Goal: Task Accomplishment & Management: Use online tool/utility

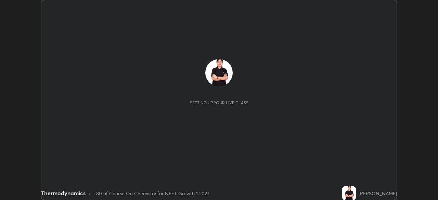
scroll to position [200, 437]
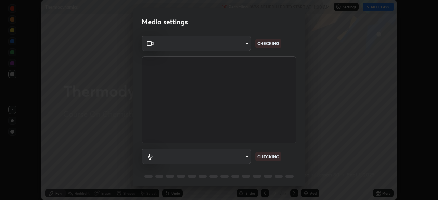
type input "5402053dac797fbd6203b9055fefd71c8703e877445e1219393e3e645ba4b0f2"
click at [239, 157] on body "Erase all Thermodynamics Recording WAS SCHEDULED TO START AT 11:00 AM Settings …" at bounding box center [219, 100] width 438 height 200
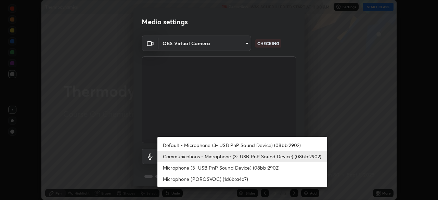
click at [238, 145] on li "Default - Microphone (3- USB PnP Sound Device) (08bb:2902)" at bounding box center [242, 145] width 170 height 11
type input "default"
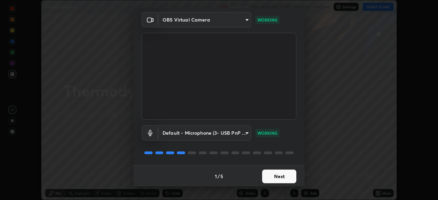
scroll to position [24, 0]
click at [282, 171] on button "Next" at bounding box center [279, 176] width 34 height 14
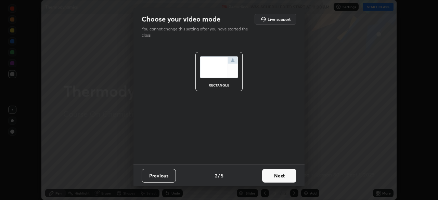
scroll to position [0, 0]
click at [280, 172] on button "Next" at bounding box center [279, 176] width 34 height 14
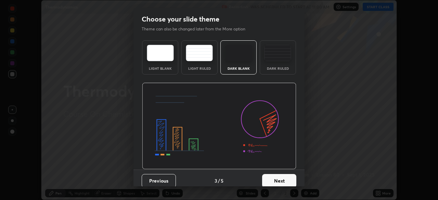
click at [280, 175] on button "Next" at bounding box center [279, 181] width 34 height 14
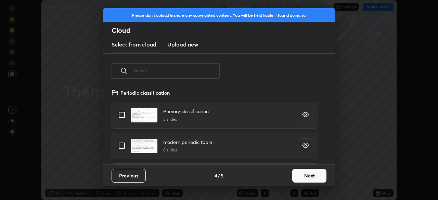
scroll to position [76, 220]
click at [305, 175] on button "Next" at bounding box center [309, 176] width 34 height 14
click at [306, 174] on div "Please don't upload & share any copyrighted content. You will be held liable if…" at bounding box center [219, 100] width 438 height 200
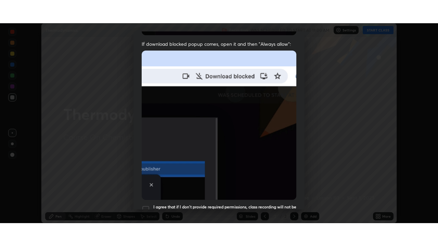
scroll to position [164, 0]
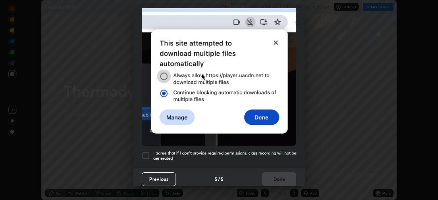
click at [147, 154] on div at bounding box center [146, 155] width 8 height 8
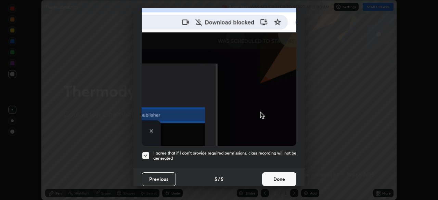
click at [280, 174] on button "Done" at bounding box center [279, 179] width 34 height 14
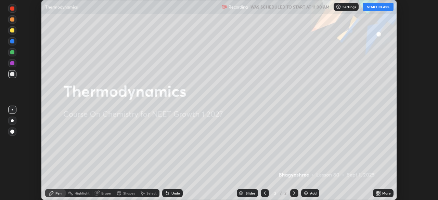
click at [383, 8] on button "START CLASS" at bounding box center [377, 7] width 31 height 8
click at [382, 193] on div "More" at bounding box center [386, 192] width 9 height 3
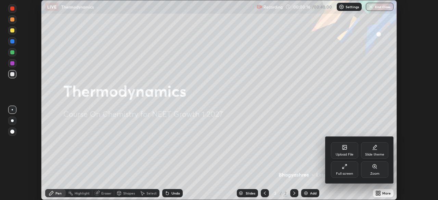
click at [354, 167] on div "Full screen" at bounding box center [344, 169] width 27 height 16
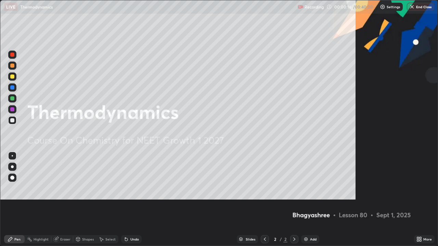
scroll to position [246, 438]
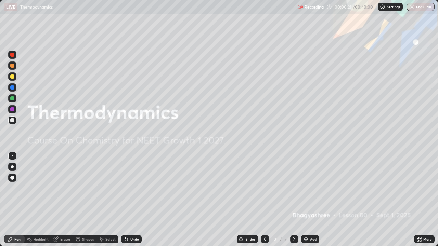
click at [306, 200] on img at bounding box center [305, 239] width 5 height 5
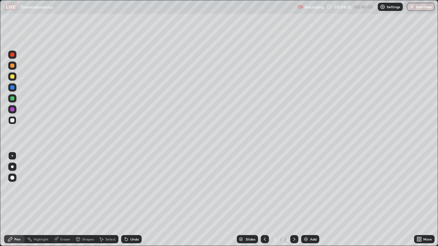
click at [13, 55] on div at bounding box center [12, 55] width 4 height 4
click at [12, 121] on div at bounding box center [12, 120] width 4 height 4
click at [305, 200] on img at bounding box center [305, 239] width 5 height 5
click at [14, 66] on div at bounding box center [12, 66] width 4 height 4
click at [11, 120] on div at bounding box center [12, 120] width 4 height 4
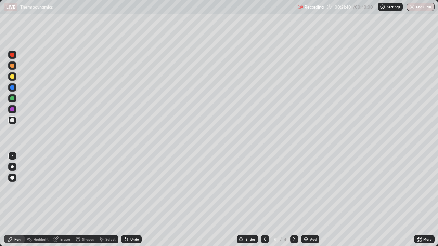
click at [13, 112] on div at bounding box center [12, 109] width 8 height 8
click at [131, 200] on div "Undo" at bounding box center [134, 239] width 9 height 3
click at [103, 200] on icon at bounding box center [100, 239] width 5 height 5
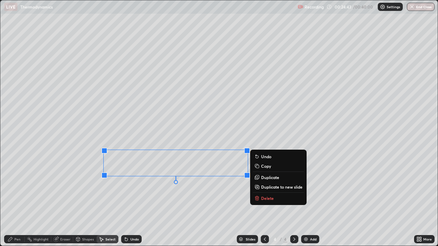
click at [262, 200] on button "Delete" at bounding box center [278, 198] width 51 height 8
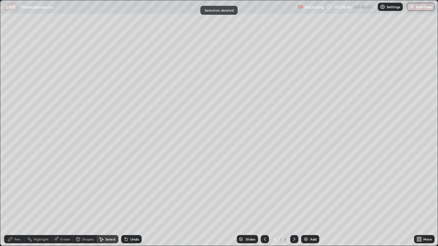
click at [17, 200] on div "Pen" at bounding box center [17, 239] width 6 height 3
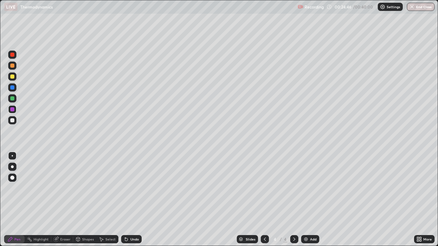
click at [15, 90] on div at bounding box center [12, 87] width 8 height 8
click at [129, 200] on div "Undo" at bounding box center [131, 239] width 21 height 8
click at [128, 200] on div "Undo" at bounding box center [131, 239] width 21 height 8
click at [11, 87] on div at bounding box center [12, 87] width 4 height 4
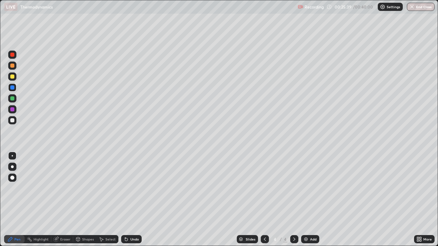
click at [12, 121] on div at bounding box center [12, 120] width 4 height 4
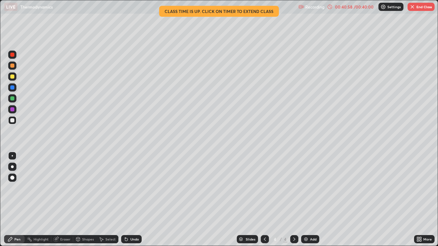
click at [413, 9] on img "button" at bounding box center [411, 6] width 5 height 5
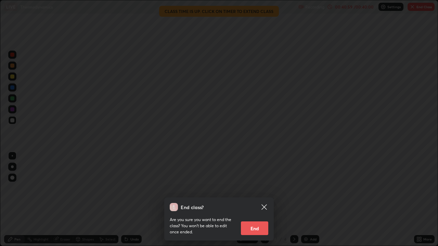
click at [257, 200] on button "End" at bounding box center [254, 229] width 27 height 14
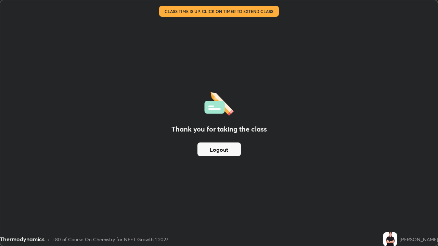
click at [238, 150] on button "Logout" at bounding box center [218, 150] width 43 height 14
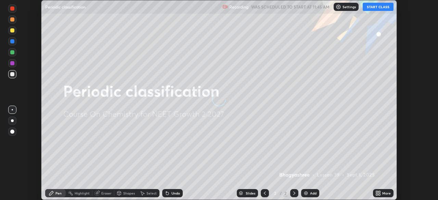
scroll to position [200, 437]
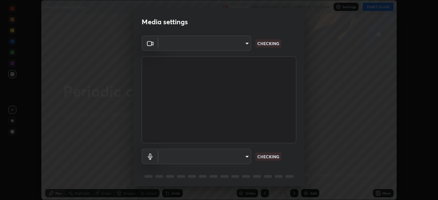
click at [237, 42] on body "Erase all Periodic classification Recording WAS SCHEDULED TO START AT 11:45 AM …" at bounding box center [219, 100] width 438 height 200
type input "5402053dac797fbd6203b9055fefd71c8703e877445e1219393e3e645ba4b0f2"
type input "default"
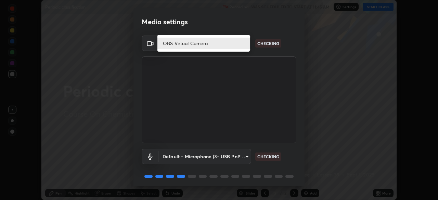
click at [221, 41] on li "OBS Virtual Camera" at bounding box center [203, 43] width 92 height 11
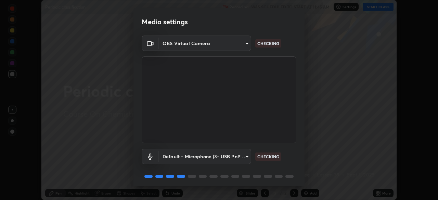
scroll to position [24, 0]
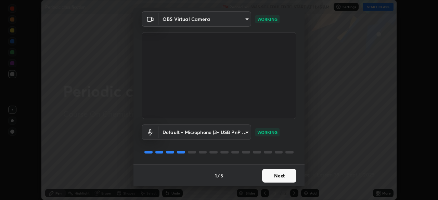
click at [288, 176] on button "Next" at bounding box center [279, 176] width 34 height 14
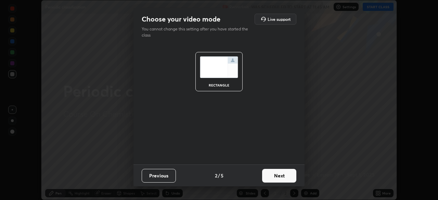
click at [288, 175] on button "Next" at bounding box center [279, 176] width 34 height 14
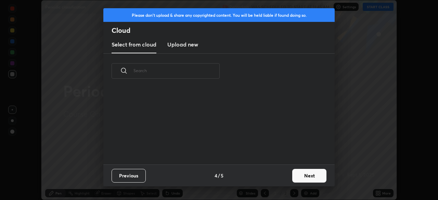
click at [307, 176] on button "Next" at bounding box center [309, 176] width 34 height 14
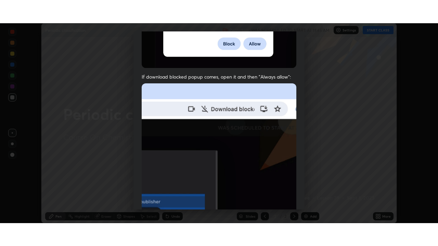
scroll to position [164, 0]
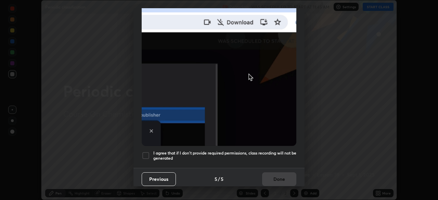
click at [145, 151] on div at bounding box center [146, 155] width 8 height 8
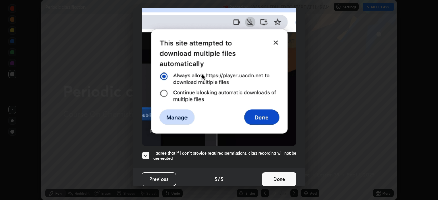
click at [286, 179] on button "Done" at bounding box center [279, 179] width 34 height 14
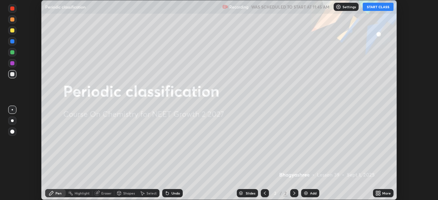
click at [371, 6] on button "START CLASS" at bounding box center [377, 7] width 31 height 8
click at [376, 194] on icon at bounding box center [377, 195] width 2 height 2
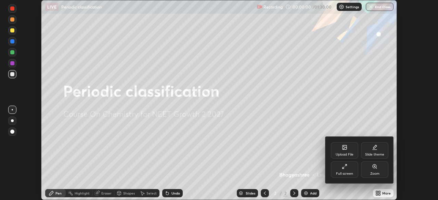
click at [352, 170] on div "Full screen" at bounding box center [344, 169] width 27 height 16
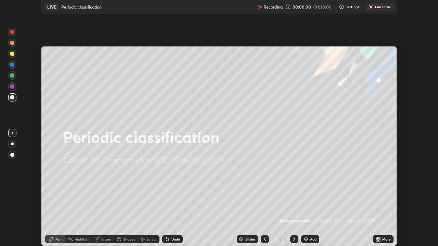
scroll to position [246, 438]
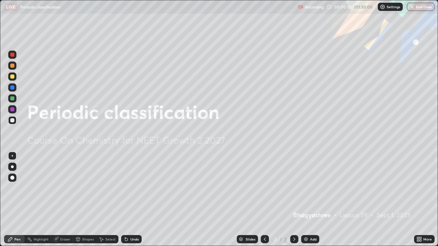
click at [306, 200] on img at bounding box center [305, 239] width 5 height 5
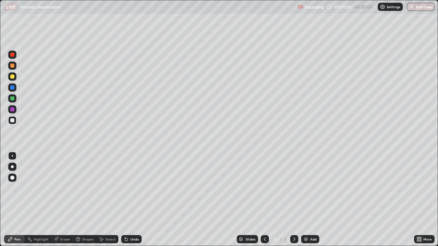
click at [420, 200] on icon at bounding box center [420, 241] width 2 height 2
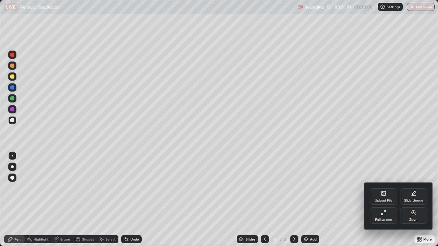
click at [387, 196] on div "Upload File" at bounding box center [383, 196] width 27 height 16
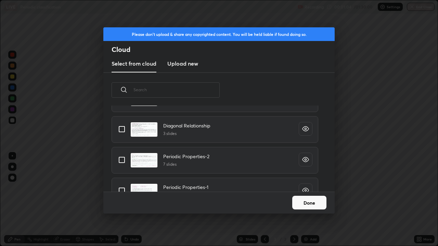
scroll to position [81, 0]
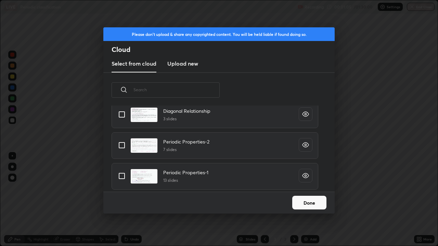
click at [123, 176] on input "grid" at bounding box center [122, 176] width 14 height 14
checkbox input "true"
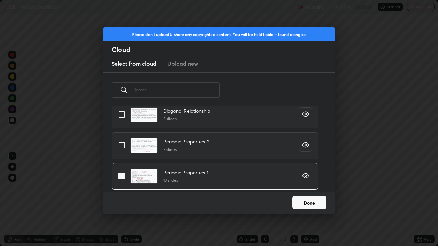
click at [310, 200] on button "Done" at bounding box center [309, 203] width 34 height 14
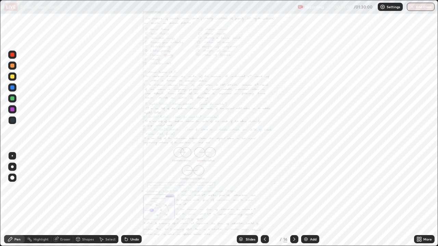
click at [419, 200] on icon at bounding box center [418, 238] width 2 height 2
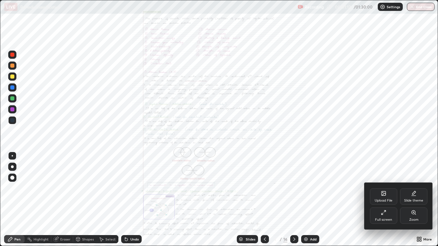
click at [331, 200] on div at bounding box center [219, 123] width 438 height 246
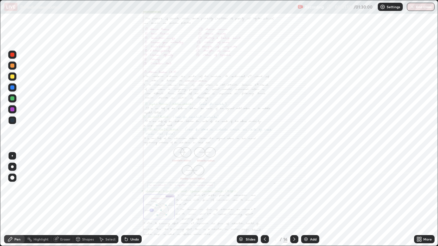
click at [421, 200] on icon at bounding box center [420, 238] width 2 height 2
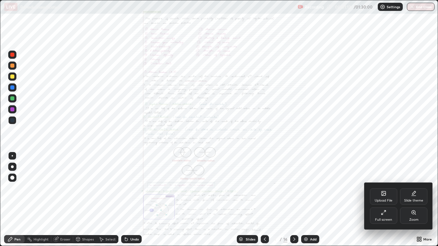
click at [414, 200] on icon at bounding box center [413, 213] width 4 height 4
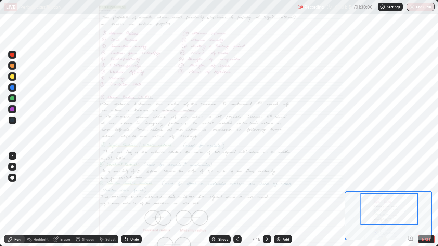
click at [266, 200] on icon at bounding box center [266, 239] width 5 height 5
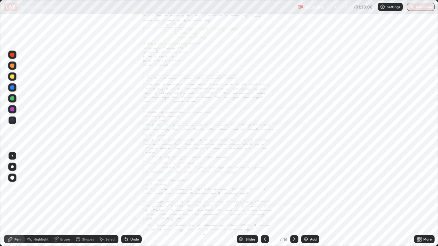
click at [264, 200] on div at bounding box center [265, 240] width 8 height 14
click at [293, 200] on icon at bounding box center [293, 239] width 5 height 5
click at [294, 200] on icon at bounding box center [293, 239] width 5 height 5
click at [293, 200] on icon at bounding box center [293, 239] width 5 height 5
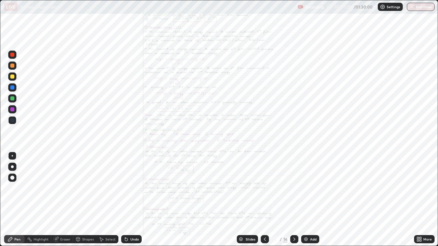
click at [286, 200] on div "16" at bounding box center [285, 239] width 4 height 6
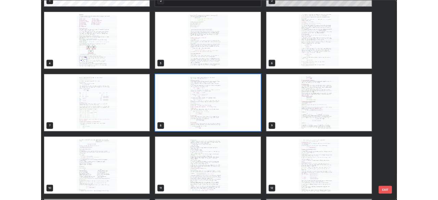
scroll to position [70, 0]
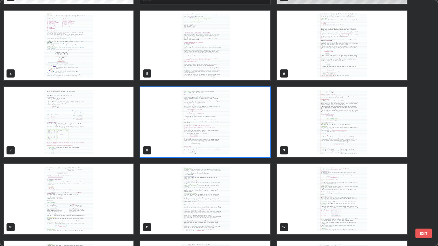
click at [339, 148] on img "grid" at bounding box center [342, 122] width 130 height 70
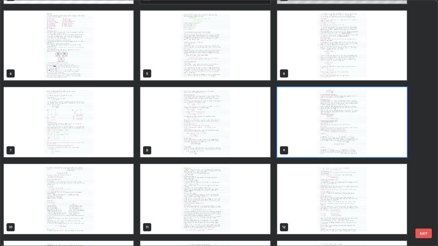
click at [365, 145] on img "grid" at bounding box center [342, 122] width 130 height 70
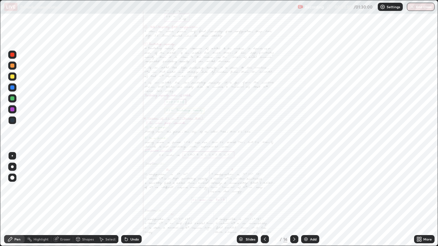
click at [363, 142] on img "grid" at bounding box center [342, 122] width 130 height 70
click at [418, 200] on icon at bounding box center [418, 241] width 2 height 2
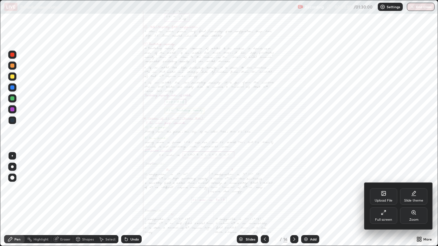
click at [414, 200] on icon at bounding box center [413, 212] width 5 height 5
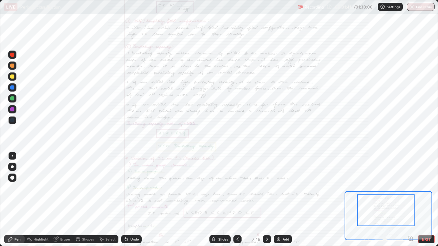
click at [410, 200] on icon at bounding box center [410, 239] width 0 height 2
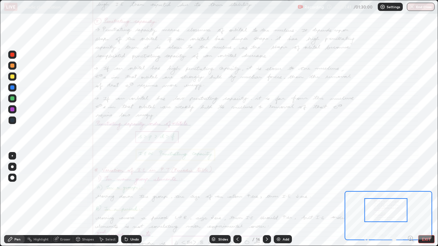
click at [410, 200] on icon at bounding box center [410, 238] width 2 height 0
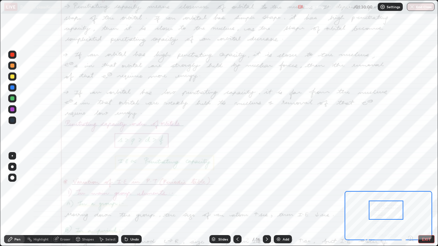
click at [410, 200] on div at bounding box center [388, 239] width 51 height 8
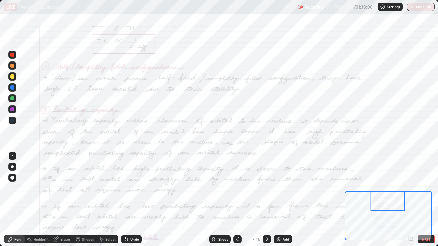
click at [125, 200] on icon at bounding box center [125, 238] width 1 height 1
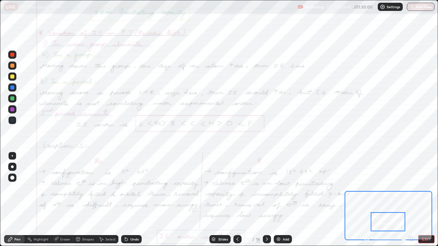
click at [14, 68] on div at bounding box center [12, 66] width 8 height 8
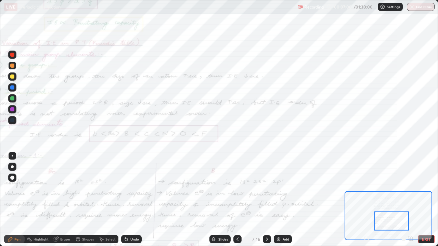
click at [13, 55] on div at bounding box center [12, 55] width 4 height 4
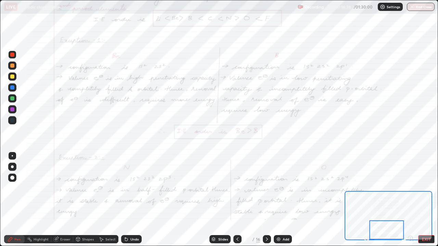
click at [265, 200] on icon at bounding box center [266, 239] width 5 height 5
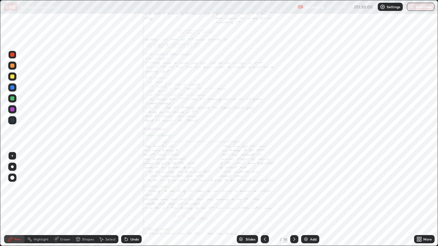
click at [416, 200] on icon at bounding box center [418, 239] width 5 height 5
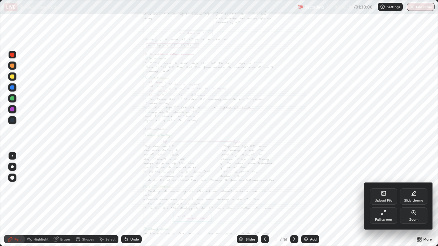
click at [413, 200] on icon at bounding box center [413, 213] width 4 height 4
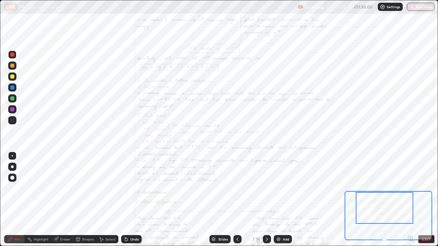
click at [410, 200] on icon at bounding box center [410, 238] width 2 height 0
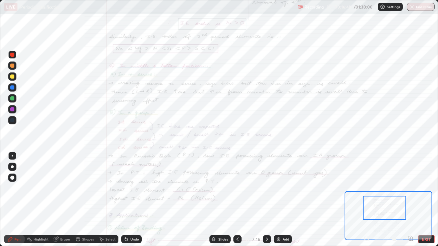
click at [410, 200] on icon at bounding box center [410, 238] width 2 height 0
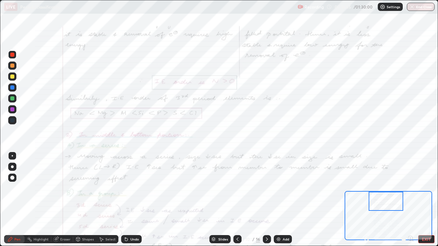
click at [410, 200] on div at bounding box center [388, 239] width 51 height 8
click at [389, 200] on div at bounding box center [383, 201] width 35 height 19
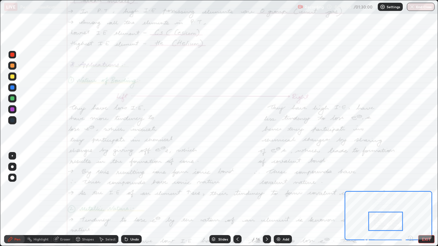
click at [12, 88] on div at bounding box center [12, 87] width 4 height 4
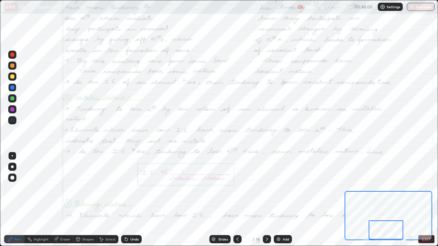
click at [12, 110] on div at bounding box center [12, 109] width 4 height 4
click at [267, 200] on icon at bounding box center [266, 239] width 5 height 5
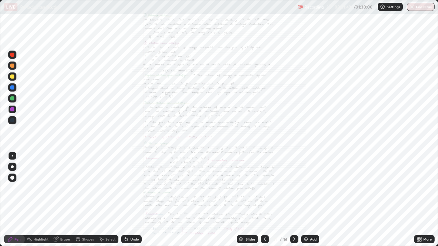
click at [419, 200] on icon at bounding box center [418, 239] width 5 height 5
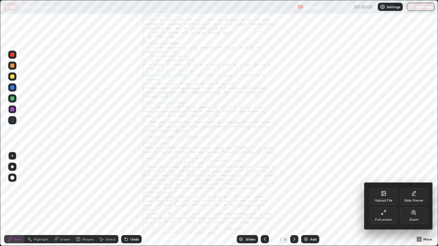
click at [415, 200] on div "Zoom" at bounding box center [413, 219] width 9 height 3
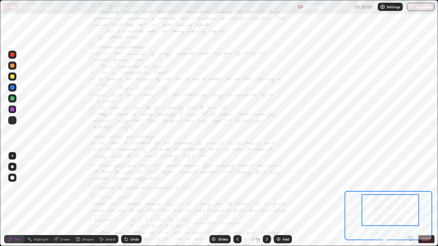
click at [410, 200] on icon at bounding box center [410, 238] width 2 height 0
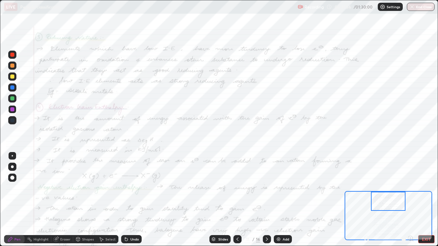
click at [15, 109] on div at bounding box center [12, 109] width 8 height 8
click at [13, 66] on div at bounding box center [12, 66] width 4 height 4
click at [125, 200] on icon at bounding box center [126, 239] width 3 height 3
click at [131, 200] on div "Undo" at bounding box center [131, 239] width 21 height 8
click at [59, 200] on div "Eraser" at bounding box center [62, 239] width 22 height 8
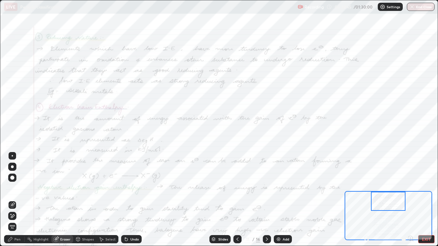
click at [15, 200] on div "Pen" at bounding box center [17, 239] width 6 height 3
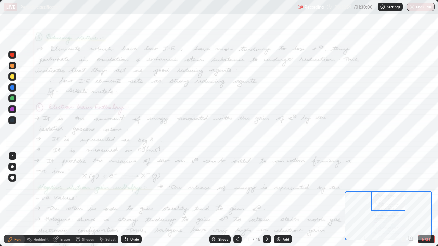
click at [423, 200] on button "EXIT" at bounding box center [426, 239] width 16 height 8
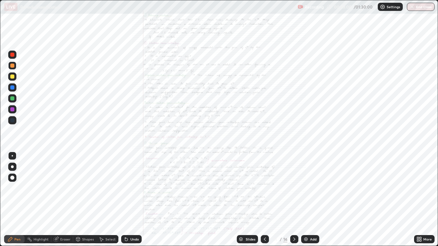
click at [423, 200] on div "More" at bounding box center [427, 239] width 9 height 3
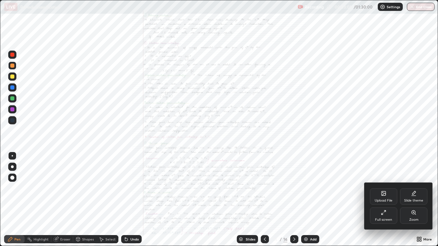
click at [387, 200] on div "Full screen" at bounding box center [383, 216] width 27 height 16
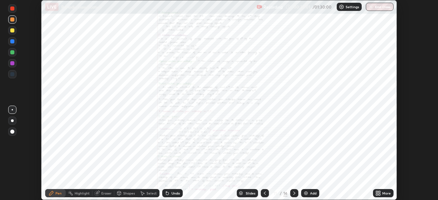
scroll to position [33993, 33756]
click at [381, 192] on div "More" at bounding box center [383, 193] width 21 height 8
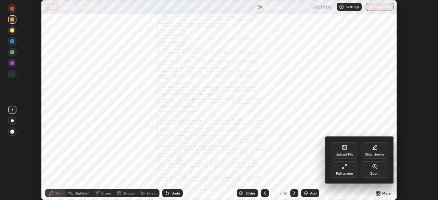
click at [375, 171] on div "Zoom" at bounding box center [374, 169] width 27 height 16
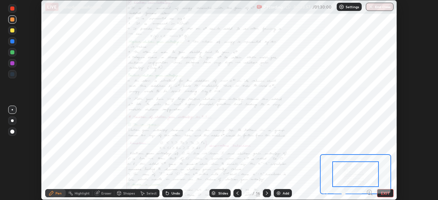
click at [369, 192] on icon at bounding box center [369, 192] width 2 height 0
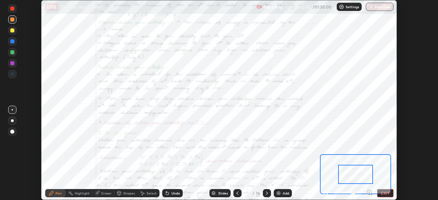
click at [368, 192] on icon at bounding box center [369, 192] width 2 height 0
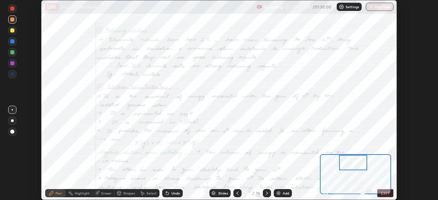
click at [12, 65] on div at bounding box center [12, 63] width 4 height 4
click at [14, 50] on div at bounding box center [12, 52] width 4 height 4
click at [166, 194] on icon at bounding box center [167, 193] width 3 height 3
click at [167, 194] on icon at bounding box center [167, 193] width 3 height 3
click at [168, 197] on div "Undo" at bounding box center [172, 193] width 21 height 8
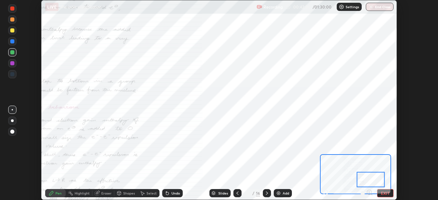
click at [15, 43] on div at bounding box center [12, 41] width 8 height 8
click at [13, 64] on div at bounding box center [12, 63] width 4 height 4
click at [12, 31] on div at bounding box center [12, 30] width 4 height 4
click at [11, 43] on div at bounding box center [12, 41] width 4 height 4
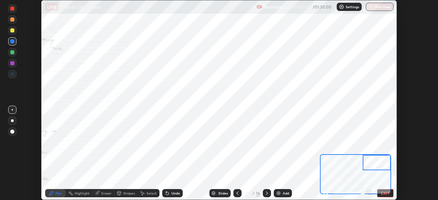
click at [13, 9] on div at bounding box center [12, 8] width 4 height 4
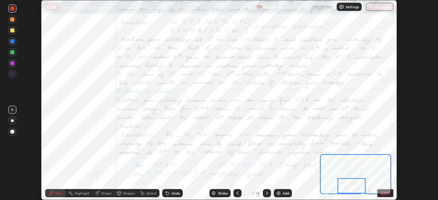
click at [265, 191] on icon at bounding box center [266, 192] width 5 height 5
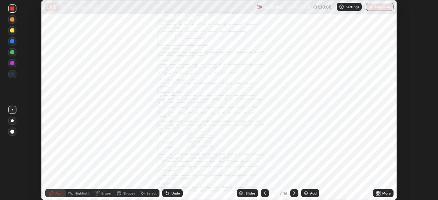
click at [379, 192] on icon at bounding box center [379, 192] width 2 height 2
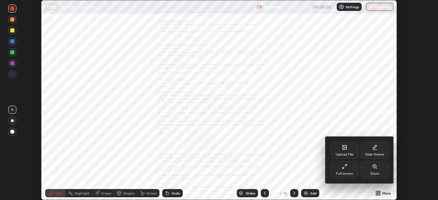
click at [375, 169] on div "Zoom" at bounding box center [374, 169] width 27 height 16
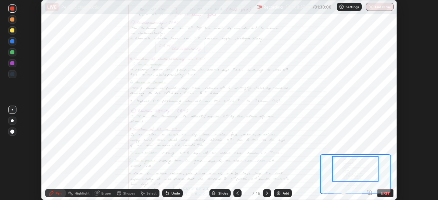
click at [369, 192] on icon at bounding box center [369, 192] width 2 height 0
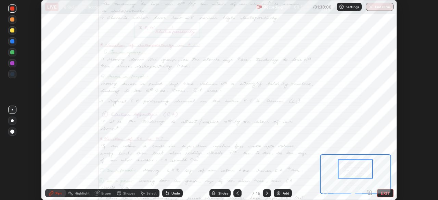
click at [368, 193] on icon at bounding box center [369, 192] width 7 height 7
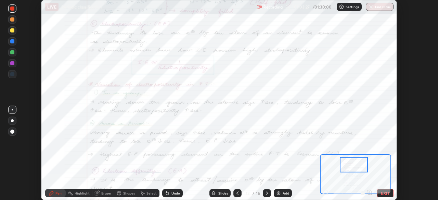
click at [13, 64] on div at bounding box center [12, 63] width 4 height 4
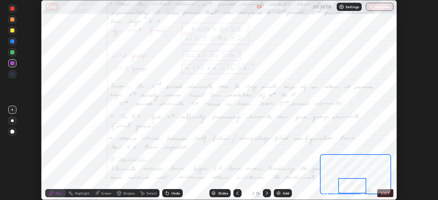
click at [266, 195] on icon at bounding box center [267, 192] width 2 height 3
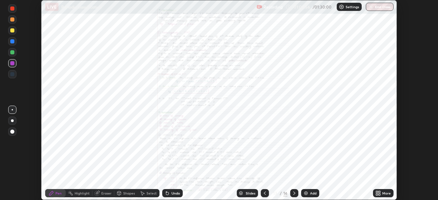
click at [379, 191] on icon at bounding box center [379, 192] width 2 height 2
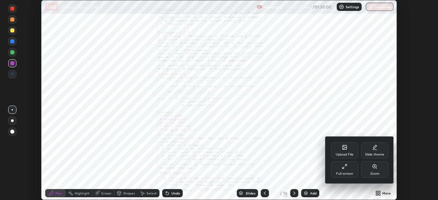
click at [371, 169] on div "Zoom" at bounding box center [374, 169] width 27 height 16
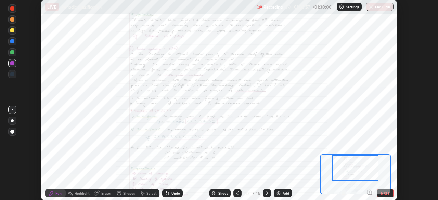
click at [358, 161] on div at bounding box center [355, 168] width 47 height 26
click at [369, 192] on icon at bounding box center [369, 192] width 2 height 0
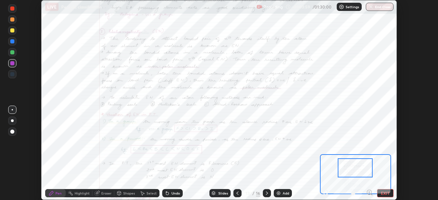
click at [369, 192] on icon at bounding box center [369, 192] width 2 height 0
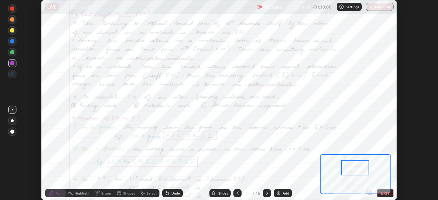
click at [166, 194] on icon at bounding box center [167, 193] width 3 height 3
click at [15, 42] on div at bounding box center [12, 41] width 8 height 8
click at [13, 64] on div at bounding box center [12, 63] width 4 height 4
click at [12, 75] on div at bounding box center [12, 74] width 4 height 4
click at [13, 42] on div at bounding box center [12, 41] width 4 height 4
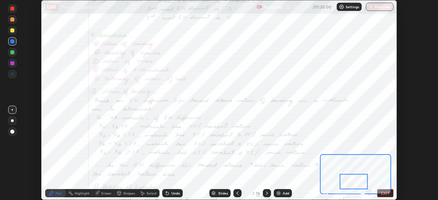
click at [12, 64] on div at bounding box center [12, 63] width 4 height 4
click at [101, 193] on div "Eraser" at bounding box center [106, 192] width 10 height 3
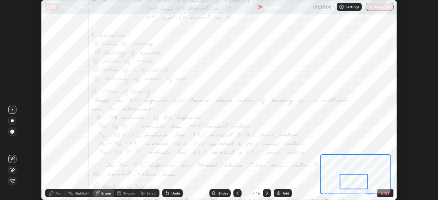
click at [56, 193] on div "Pen" at bounding box center [58, 192] width 6 height 3
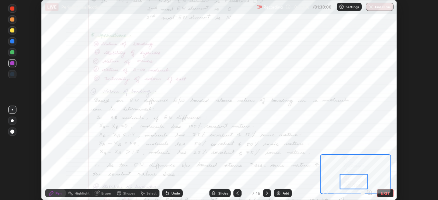
click at [103, 192] on div "Eraser" at bounding box center [106, 192] width 10 height 3
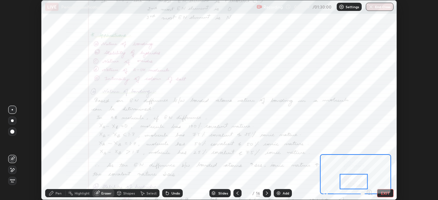
click at [58, 195] on div "Pen" at bounding box center [58, 192] width 6 height 3
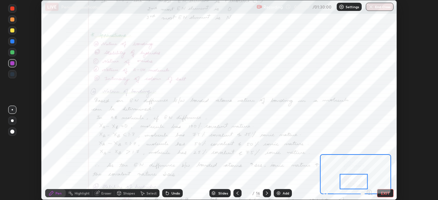
click at [169, 193] on icon at bounding box center [166, 192] width 5 height 5
click at [171, 196] on div "Undo" at bounding box center [172, 193] width 21 height 8
click at [170, 195] on div "Undo" at bounding box center [172, 193] width 21 height 8
click at [12, 52] on div at bounding box center [12, 52] width 4 height 4
click at [11, 74] on div at bounding box center [12, 74] width 4 height 4
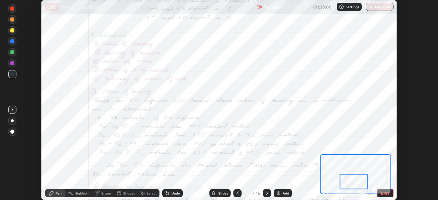
click at [101, 197] on div "Eraser" at bounding box center [103, 193] width 22 height 8
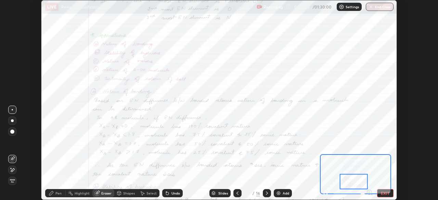
click at [57, 192] on div "Pen" at bounding box center [58, 192] width 6 height 3
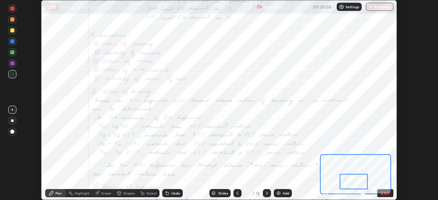
click at [12, 64] on div at bounding box center [12, 63] width 4 height 4
click at [16, 77] on div at bounding box center [12, 74] width 8 height 8
click at [100, 195] on div "Eraser" at bounding box center [103, 193] width 22 height 8
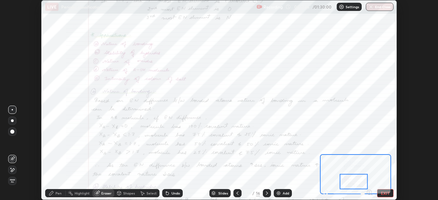
click at [60, 194] on div "Pen" at bounding box center [58, 192] width 6 height 3
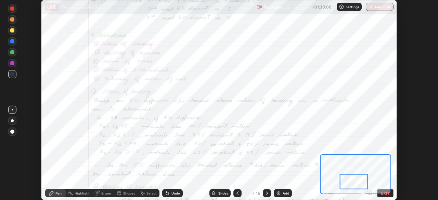
click at [82, 194] on div "Highlight" at bounding box center [82, 192] width 15 height 3
click at [12, 20] on div at bounding box center [12, 19] width 4 height 4
click at [13, 52] on div at bounding box center [12, 52] width 4 height 4
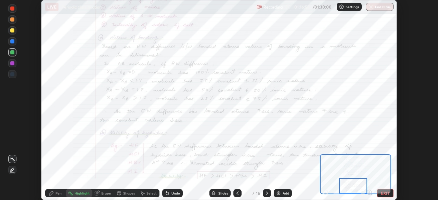
click at [12, 64] on div at bounding box center [12, 63] width 4 height 4
click at [61, 194] on div "Pen" at bounding box center [58, 192] width 6 height 3
click at [13, 65] on div at bounding box center [12, 63] width 4 height 4
click at [166, 192] on icon at bounding box center [166, 191] width 1 height 1
click at [166, 194] on icon at bounding box center [167, 193] width 3 height 3
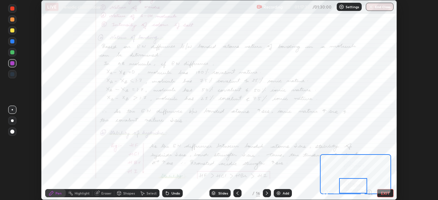
click at [165, 195] on icon at bounding box center [166, 192] width 5 height 5
click at [168, 197] on div "Undo" at bounding box center [172, 193] width 21 height 8
click at [168, 192] on icon at bounding box center [166, 192] width 5 height 5
click at [145, 195] on div "Select" at bounding box center [148, 193] width 22 height 8
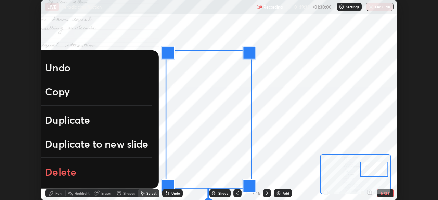
click at [63, 169] on p "Delete" at bounding box center [61, 172] width 32 height 14
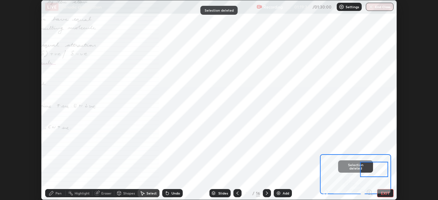
click at [57, 192] on div "Pen" at bounding box center [58, 192] width 6 height 3
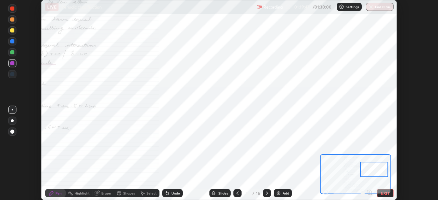
click at [13, 78] on div at bounding box center [12, 74] width 8 height 8
click at [12, 42] on div at bounding box center [12, 41] width 4 height 4
click at [236, 192] on icon at bounding box center [237, 192] width 5 height 5
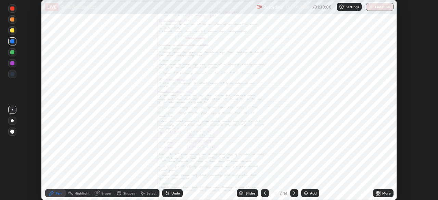
click at [290, 194] on div at bounding box center [294, 193] width 8 height 8
click at [381, 192] on div "More" at bounding box center [383, 193] width 21 height 8
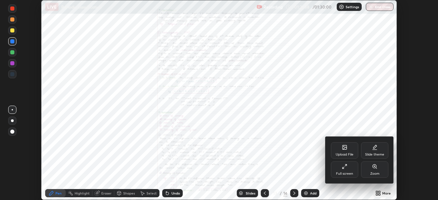
click at [376, 169] on icon at bounding box center [374, 166] width 5 height 5
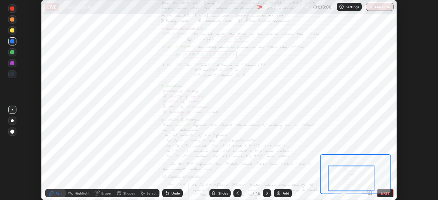
click at [266, 193] on icon at bounding box center [267, 192] width 2 height 3
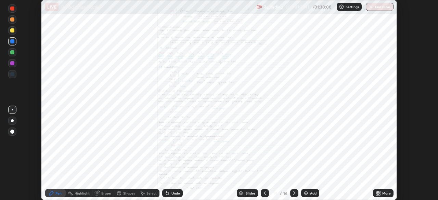
click at [376, 191] on icon at bounding box center [377, 192] width 2 height 2
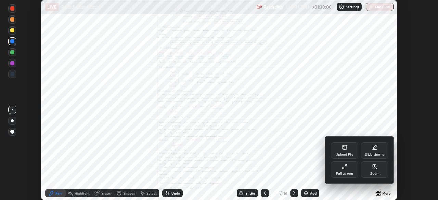
click at [373, 168] on icon at bounding box center [374, 166] width 4 height 4
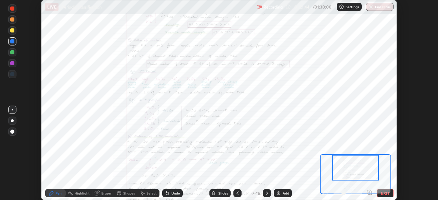
click at [369, 192] on icon at bounding box center [369, 192] width 2 height 0
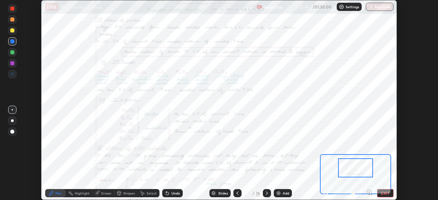
click at [369, 192] on icon at bounding box center [369, 192] width 2 height 0
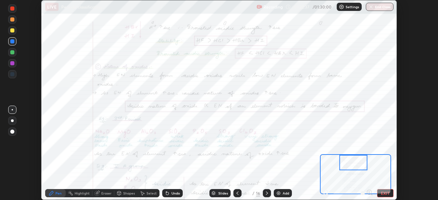
click at [381, 192] on button "EXIT" at bounding box center [385, 193] width 16 height 8
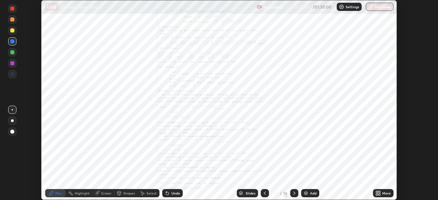
click at [375, 8] on button "End Class" at bounding box center [380, 7] width 28 height 8
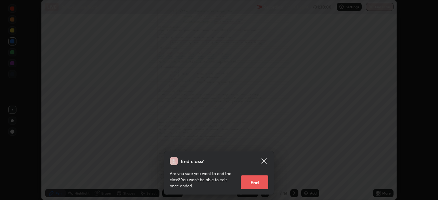
click at [256, 184] on button "End" at bounding box center [254, 182] width 27 height 14
